Goal: Information Seeking & Learning: Find specific page/section

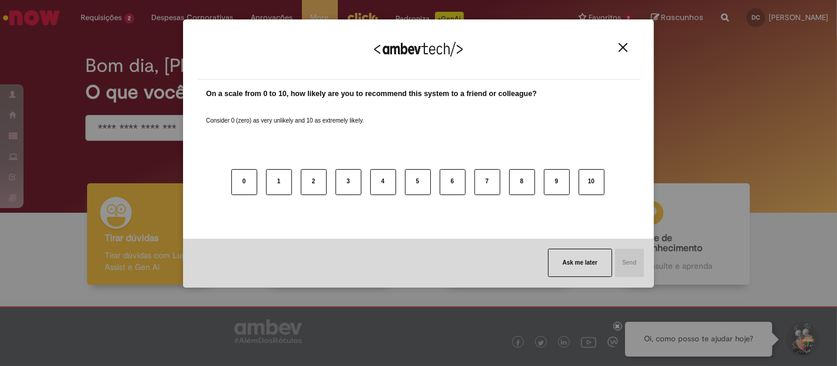
click at [625, 43] on img "Close" at bounding box center [623, 47] width 9 height 9
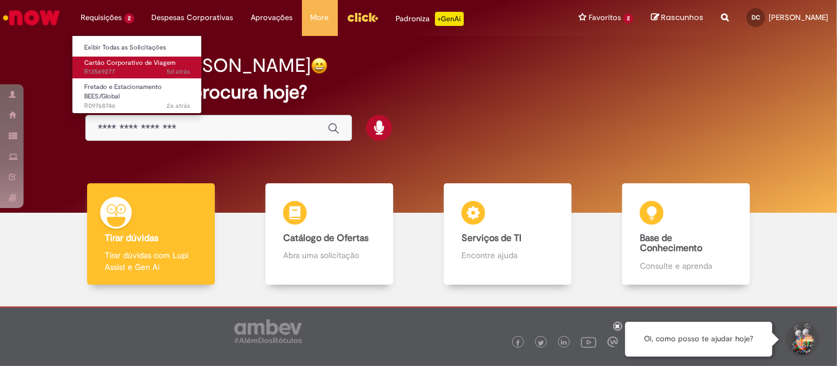
click at [105, 61] on span "Cartão Corporativo de Viagem" at bounding box center [129, 62] width 91 height 9
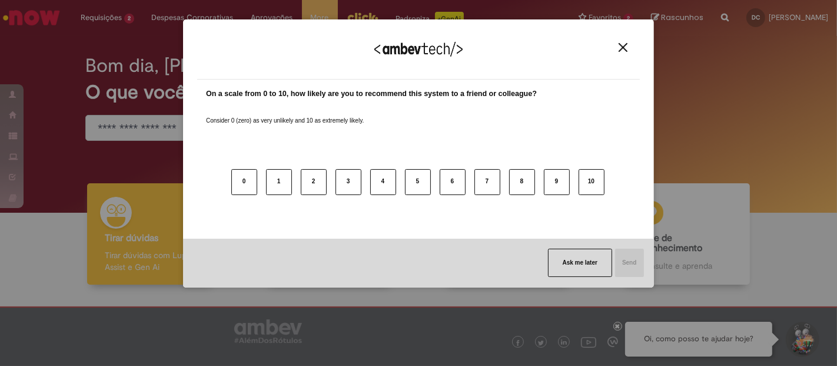
click at [208, 128] on div "0 1 2 3 4 5 6 7 8 9 10" at bounding box center [418, 174] width 425 height 93
click at [618, 51] on button "Close" at bounding box center [623, 47] width 16 height 10
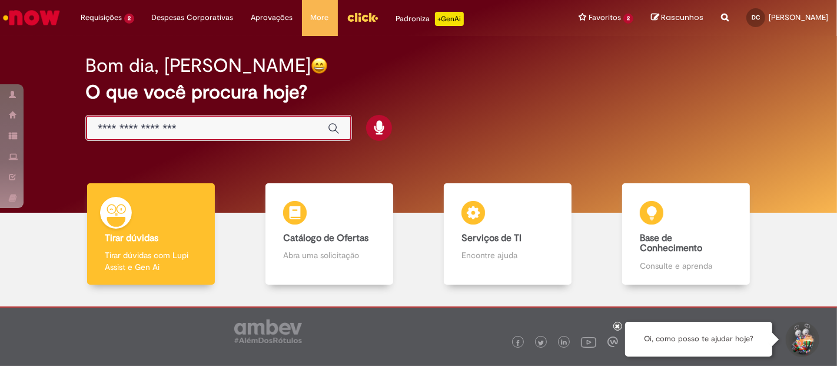
click at [198, 127] on input "Basta digitar aqui" at bounding box center [207, 129] width 218 height 14
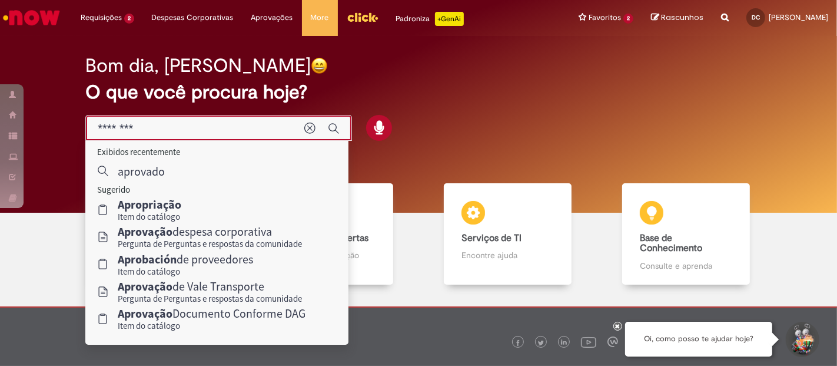
type input "*********"
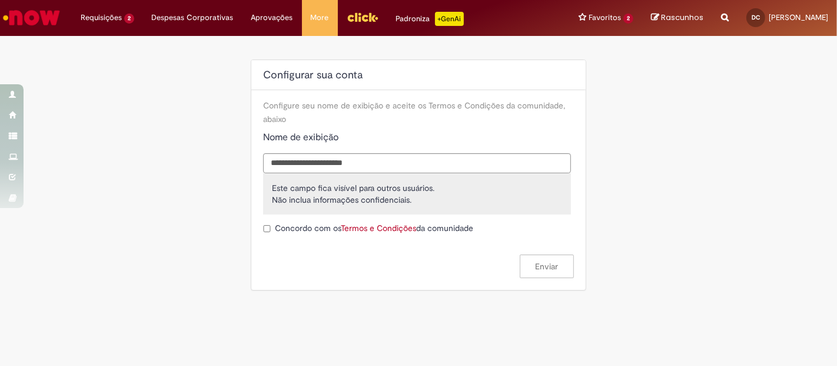
click at [32, 14] on img "Ir para a Homepage" at bounding box center [31, 18] width 61 height 24
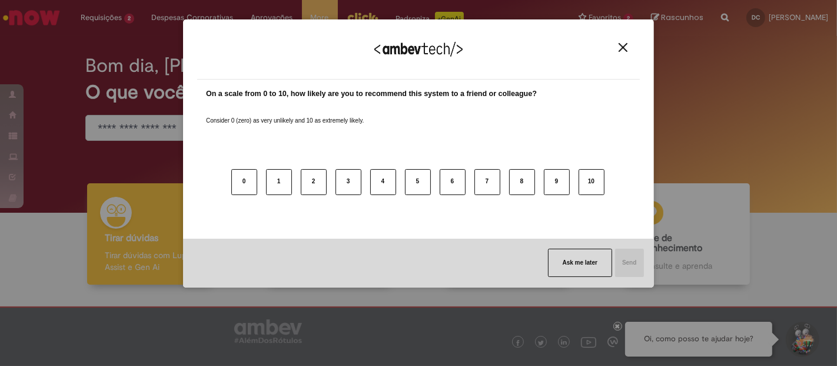
click at [615, 50] on button "Close" at bounding box center [623, 47] width 16 height 10
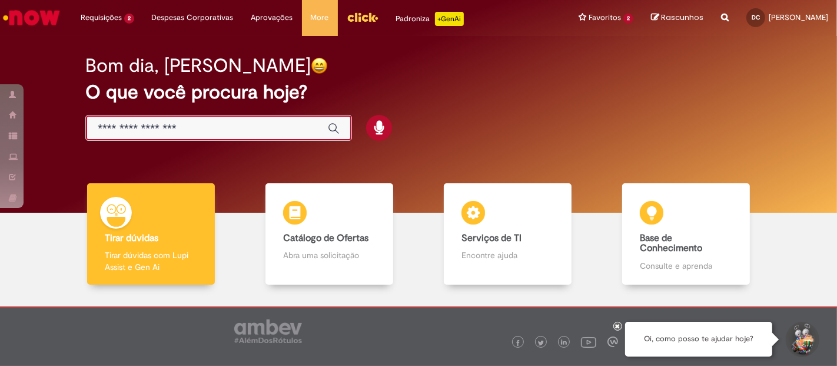
click at [230, 126] on input "Basta digitar aqui" at bounding box center [207, 129] width 218 height 14
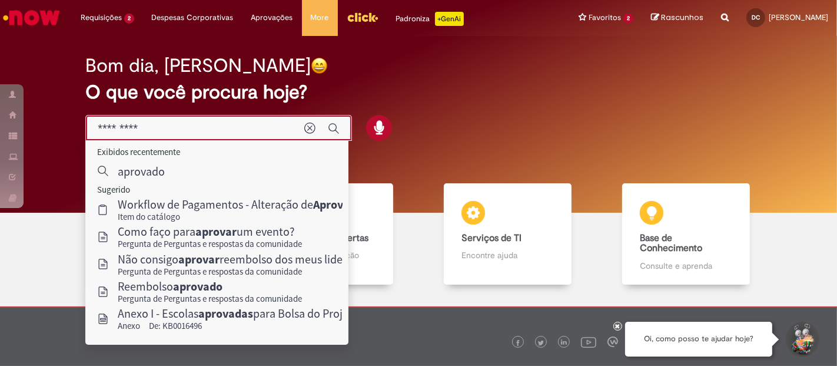
type input "*********"
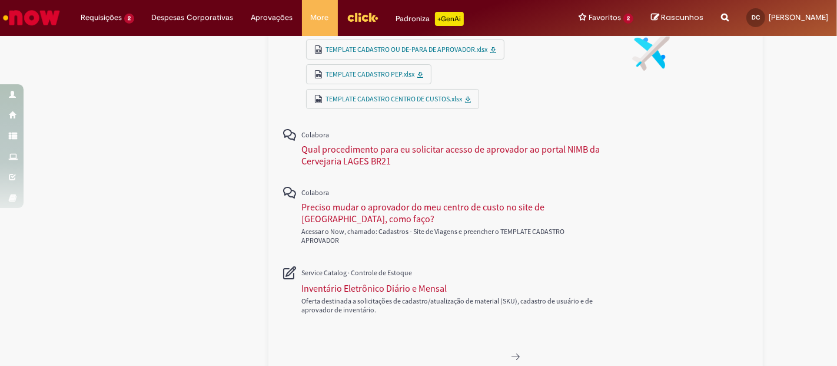
scroll to position [654, 0]
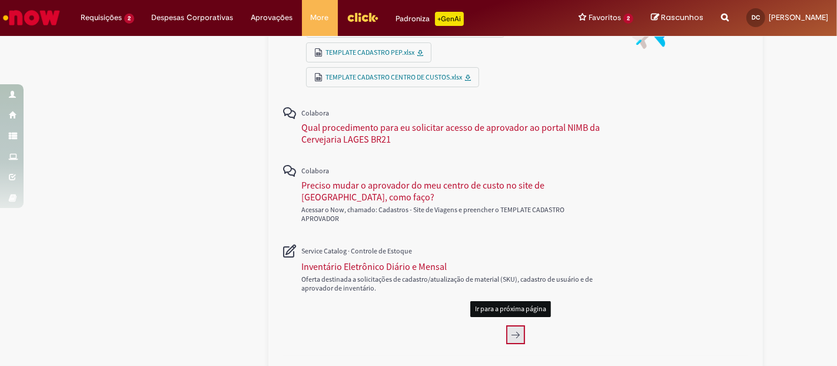
click at [512, 330] on icon "Próxima página, 2" at bounding box center [515, 334] width 9 height 9
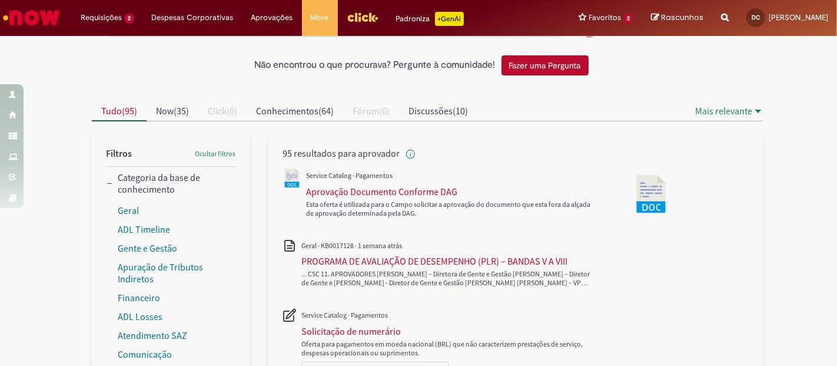
scroll to position [45, 0]
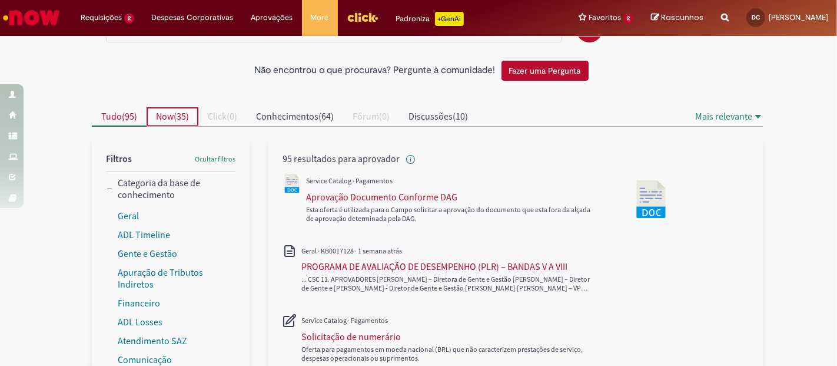
click at [166, 110] on span "Now" at bounding box center [165, 116] width 18 height 12
